Goal: Task Accomplishment & Management: Complete application form

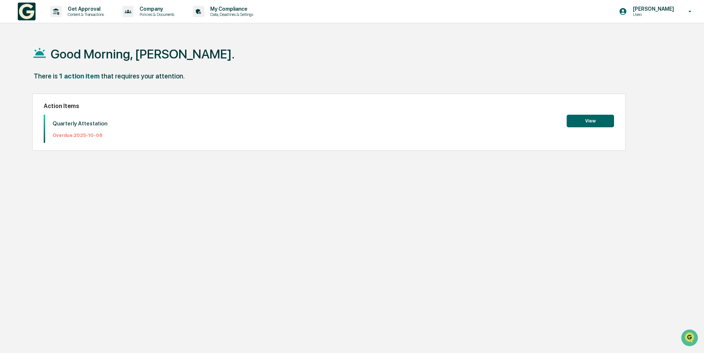
click at [592, 121] on button "View" at bounding box center [590, 121] width 47 height 13
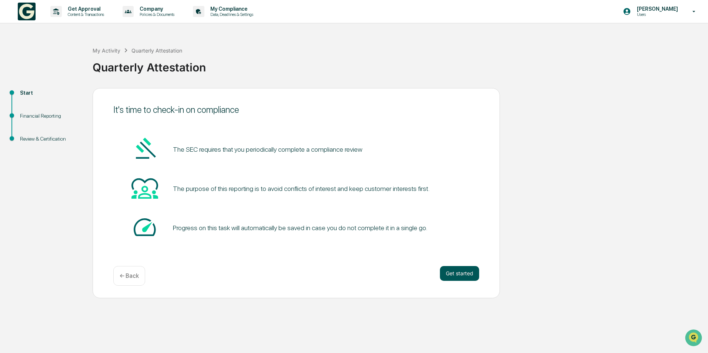
click at [460, 273] on button "Get started" at bounding box center [459, 273] width 39 height 15
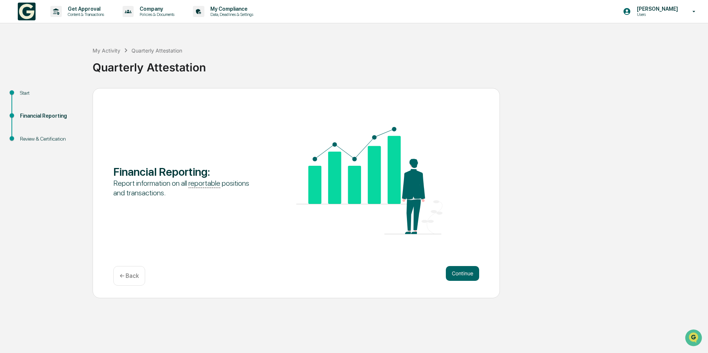
click at [460, 273] on button "Continue" at bounding box center [462, 273] width 33 height 15
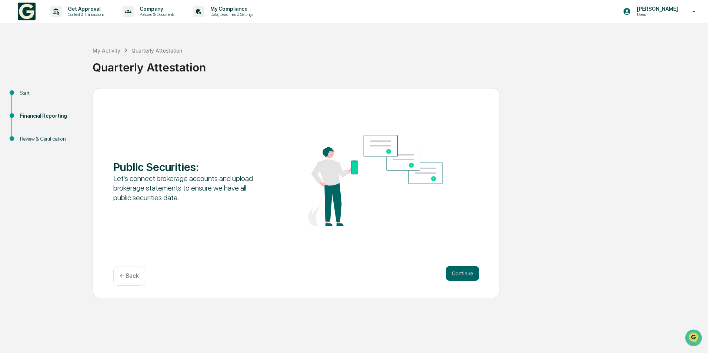
click at [460, 273] on button "Continue" at bounding box center [462, 273] width 33 height 15
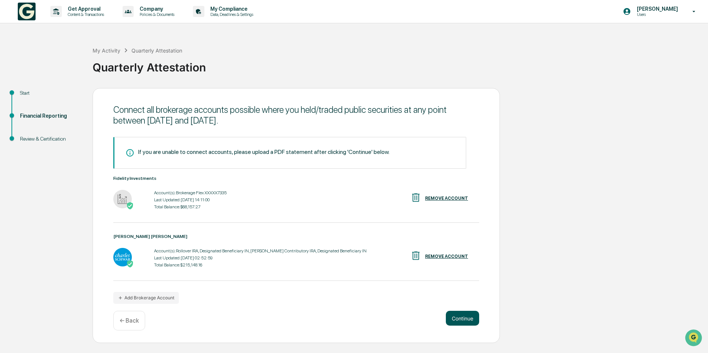
click at [463, 318] on button "Continue" at bounding box center [462, 318] width 33 height 15
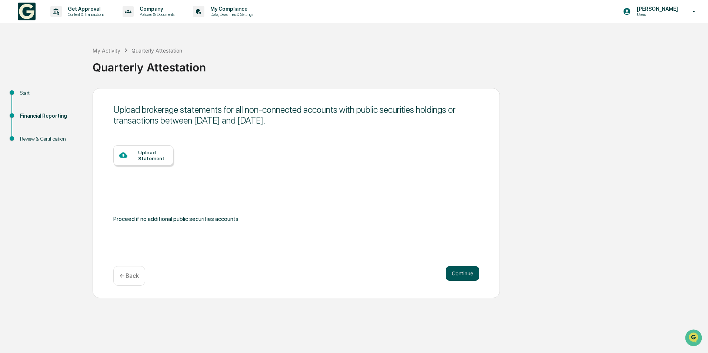
click at [455, 278] on button "Continue" at bounding box center [462, 273] width 33 height 15
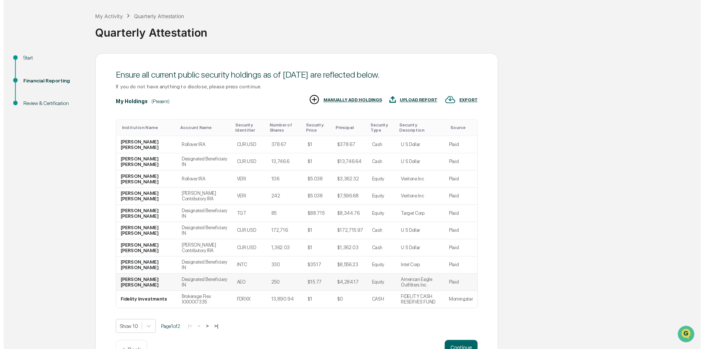
scroll to position [35, 0]
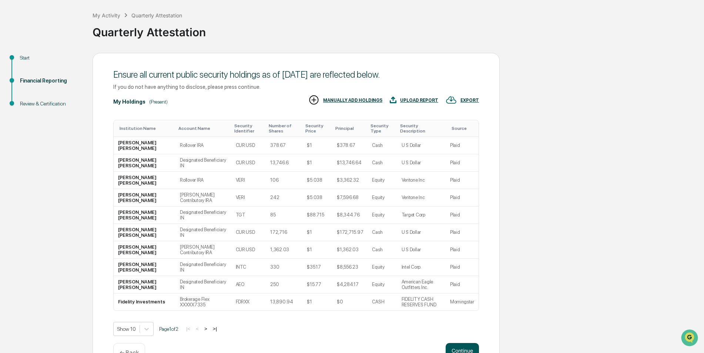
click at [462, 343] on button "Continue" at bounding box center [462, 350] width 33 height 15
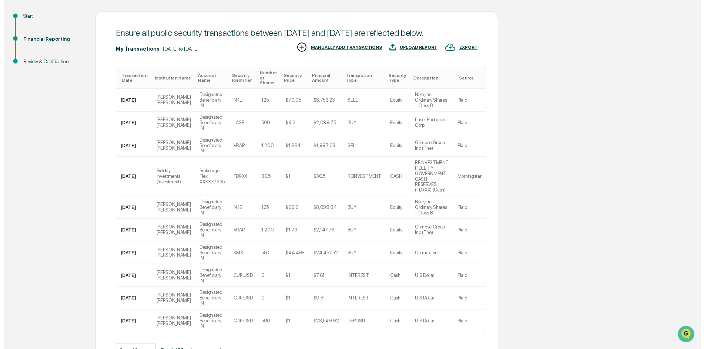
scroll to position [79, 0]
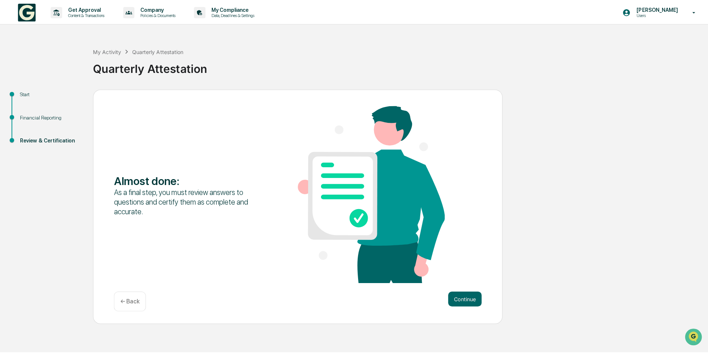
scroll to position [0, 0]
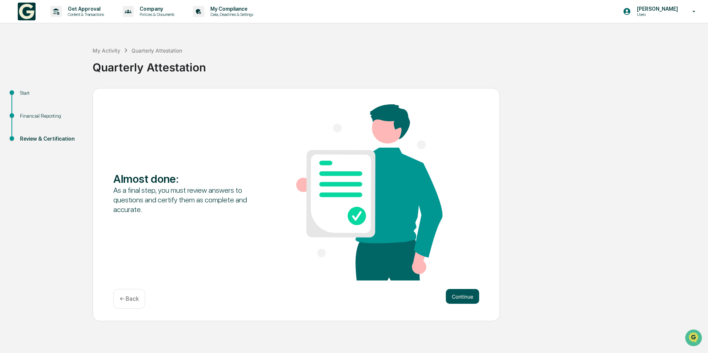
click at [453, 295] on button "Continue" at bounding box center [462, 296] width 33 height 15
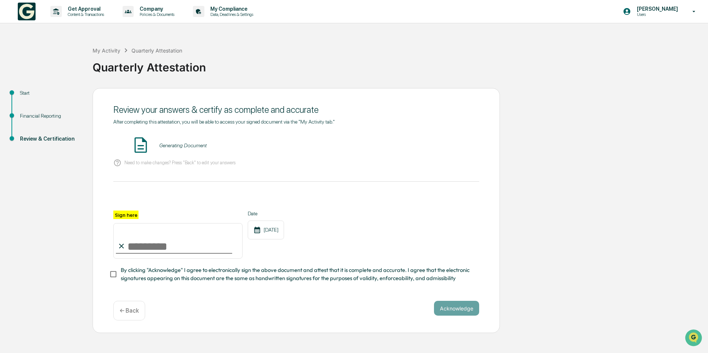
click at [162, 252] on input "Sign here" at bounding box center [177, 241] width 129 height 36
type input "**********"
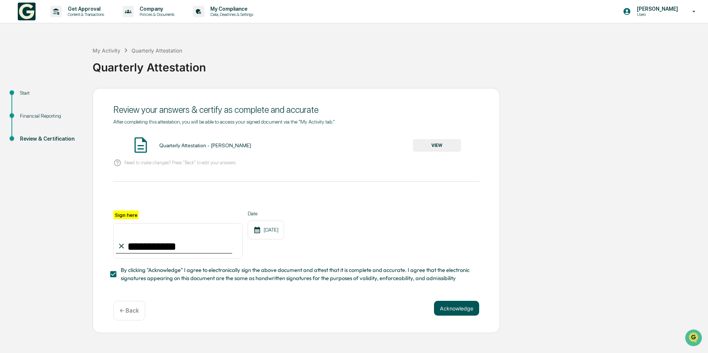
click at [446, 310] on button "Acknowledge" at bounding box center [456, 308] width 45 height 15
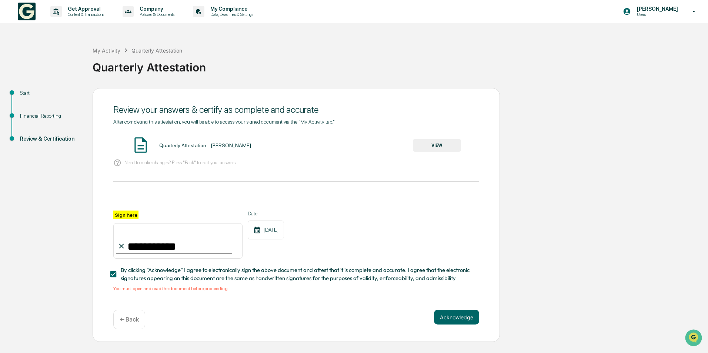
click at [439, 146] on button "VIEW" at bounding box center [437, 145] width 48 height 13
